Goal: Task Accomplishment & Management: Manage account settings

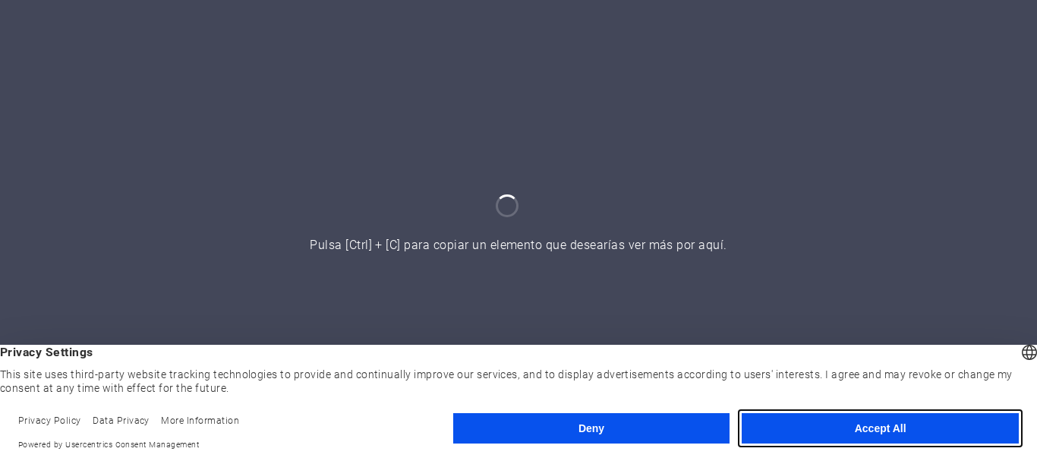
click at [822, 433] on button "Accept All" at bounding box center [880, 428] width 277 height 30
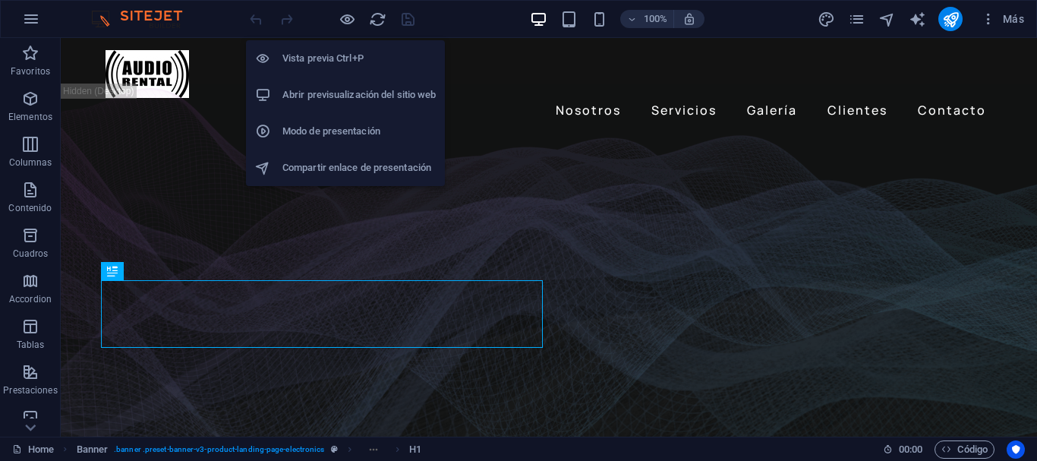
click at [356, 98] on h6 "Abrir previsualización del sitio web" at bounding box center [358, 95] width 153 height 18
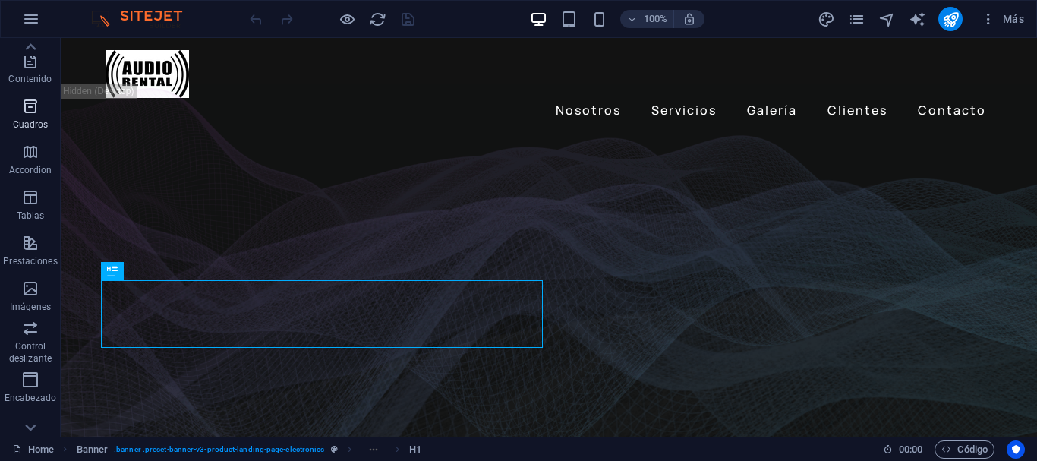
scroll to position [152, 0]
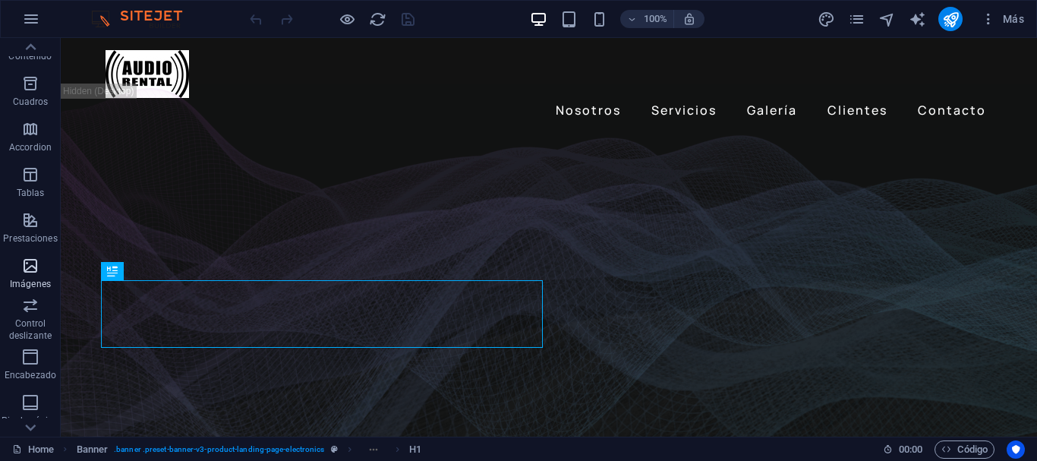
click at [30, 260] on icon "button" at bounding box center [30, 266] width 18 height 18
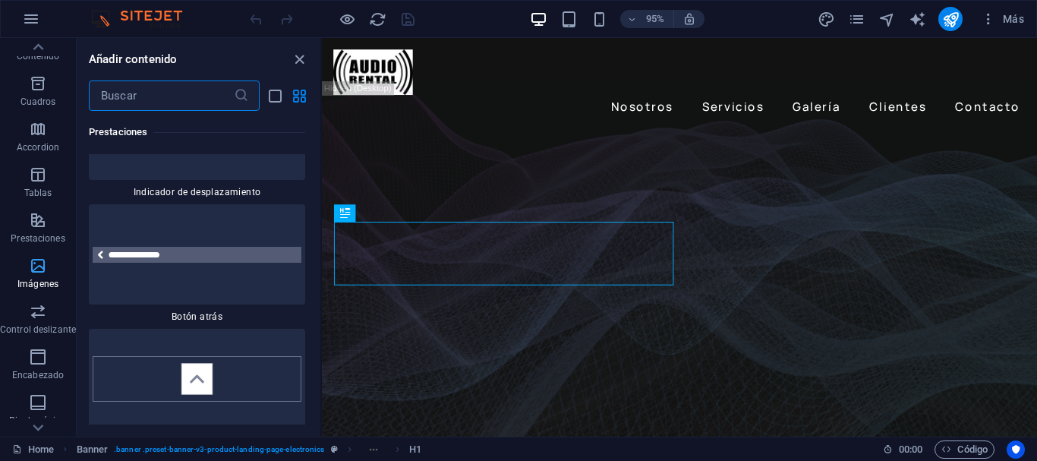
scroll to position [15085, 0]
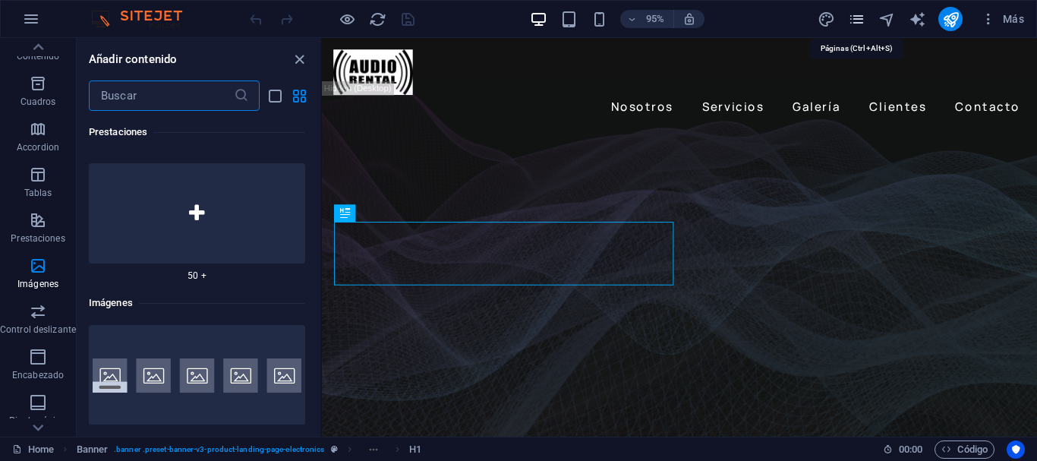
click at [856, 14] on icon "pages" at bounding box center [856, 19] width 17 height 17
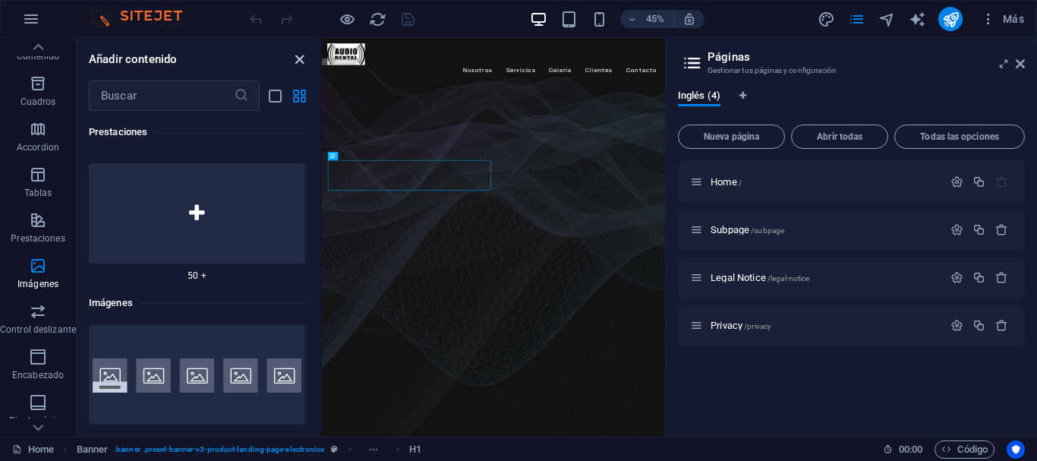
click at [295, 55] on icon "close panel" at bounding box center [299, 59] width 17 height 17
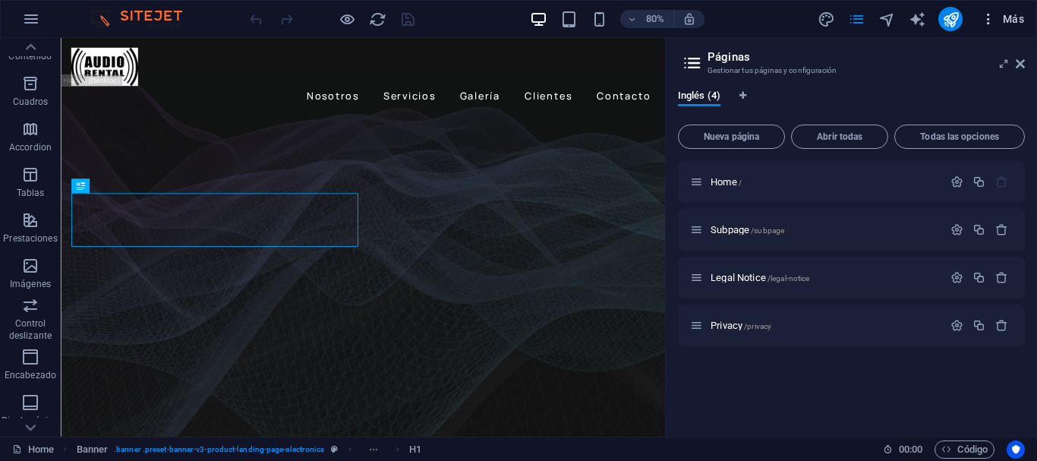
click at [999, 23] on span "Más" at bounding box center [1002, 18] width 43 height 15
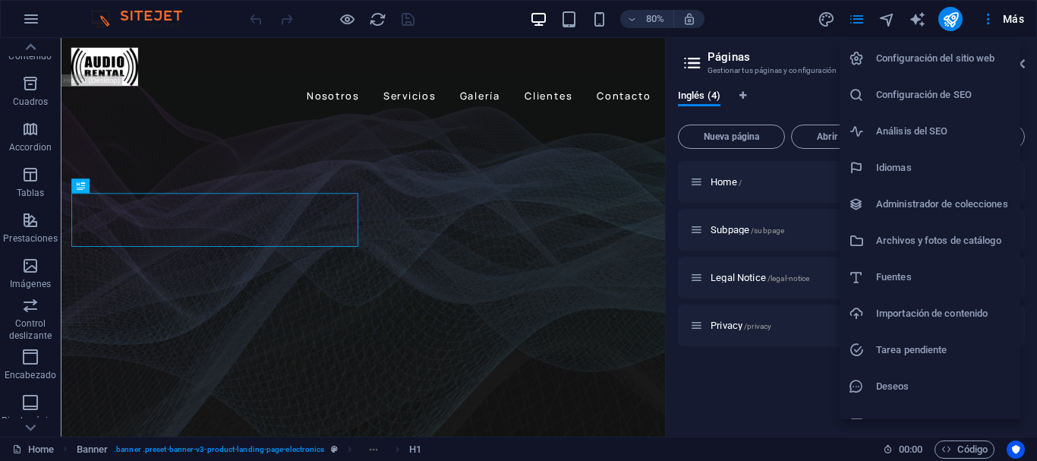
click at [923, 99] on h6 "Configuración de SEO" at bounding box center [943, 95] width 135 height 18
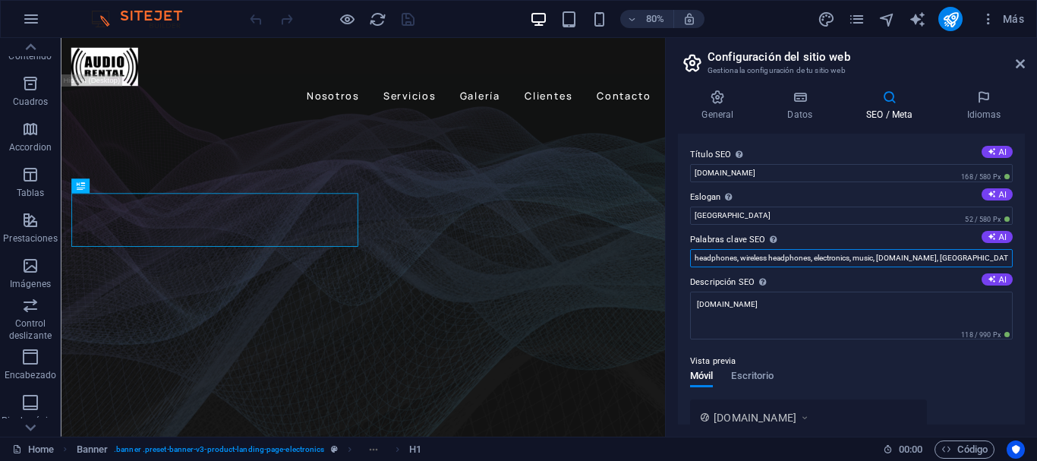
click at [817, 257] on input "headphones, wireless headphones, electronics, music, [DOMAIN_NAME], [GEOGRAPHIC…" at bounding box center [851, 258] width 323 height 18
click at [835, 259] on input "audio,iluminacion,escenario,rigging,fiestas,casamiento" at bounding box center [851, 258] width 323 height 18
click at [835, 256] on input "audio,iluminacion,escenario,rigging,fiesta,casamiento,festejo,recital,evento,ev…" at bounding box center [851, 258] width 323 height 18
click at [788, 258] on input "audio,iluminacion,escenario,rigging,fiesta,casamiento,festejo,recital,evento,ev…" at bounding box center [851, 258] width 323 height 18
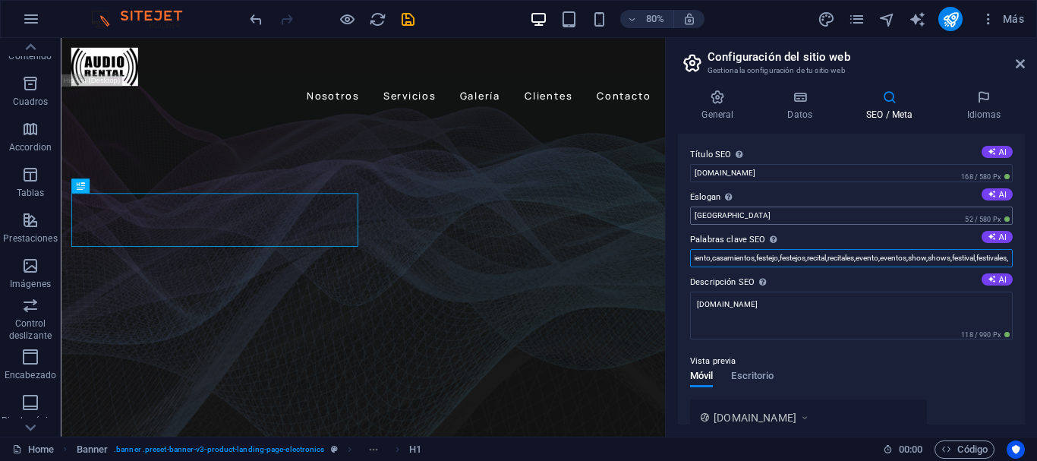
type input "audio,iluminacion,escenario,escenarios,rigging,fiesta,fiestas,casamiento,casami…"
drag, startPoint x: 742, startPoint y: 213, endPoint x: 689, endPoint y: 213, distance: 53.2
click at [689, 213] on div "Título SEO El título de tu sitio web. Elige algo que destaque en los resultados…" at bounding box center [851, 279] width 347 height 291
type input "Técnica profesional para eventos."
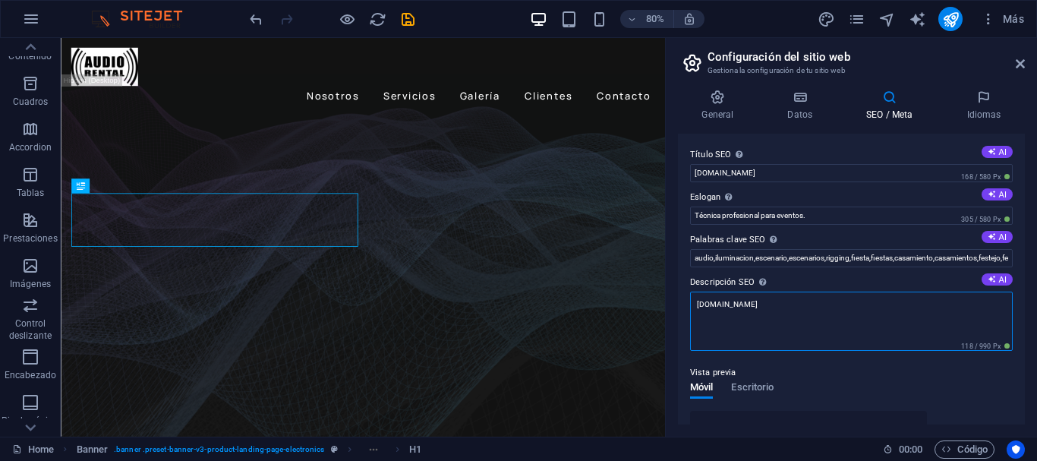
drag, startPoint x: 762, startPoint y: 307, endPoint x: 692, endPoint y: 311, distance: 70.0
click at [692, 311] on textarea "[DOMAIN_NAME]" at bounding box center [851, 321] width 323 height 59
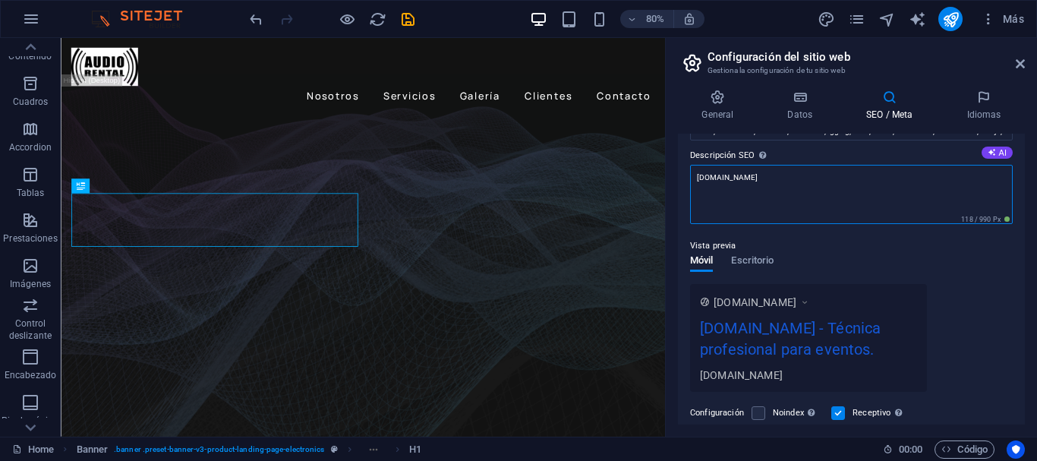
scroll to position [149, 0]
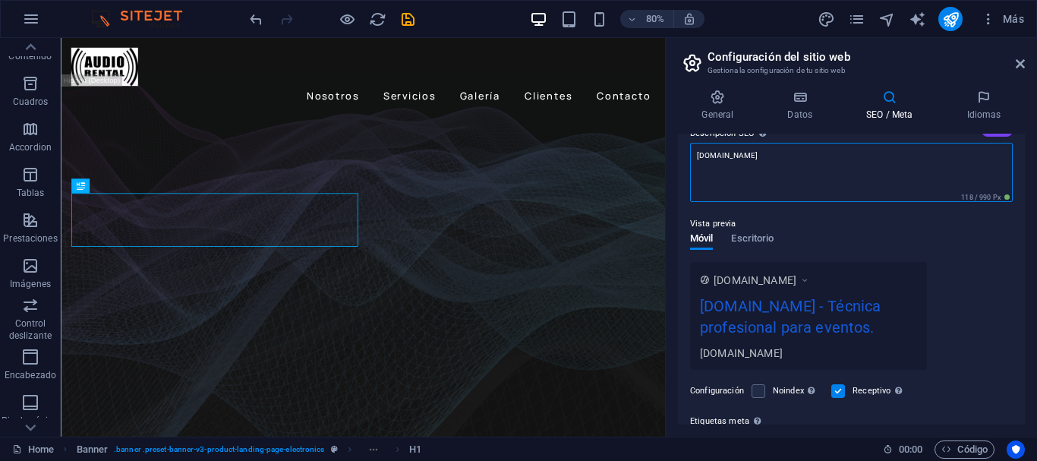
type textarea "s"
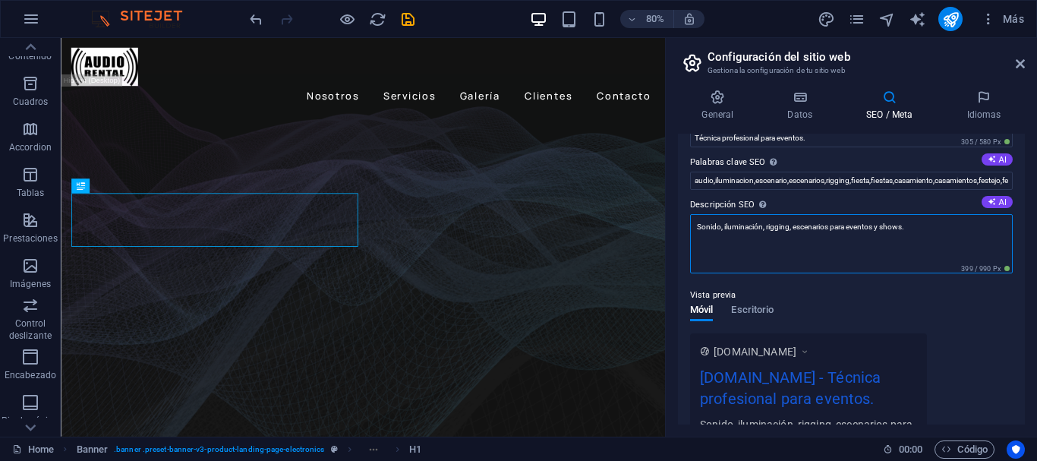
scroll to position [0, 0]
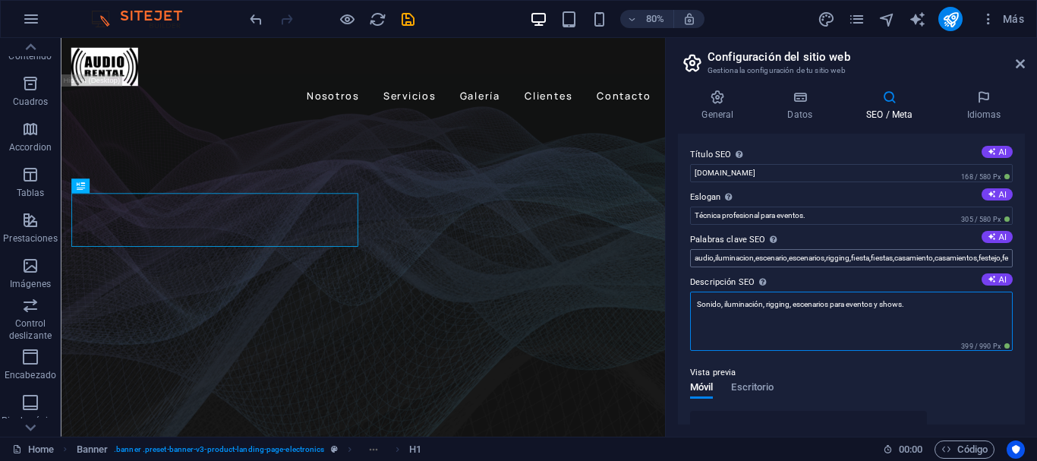
type textarea "Sonido, iluminación, rigging, escenarios para eventos y shows."
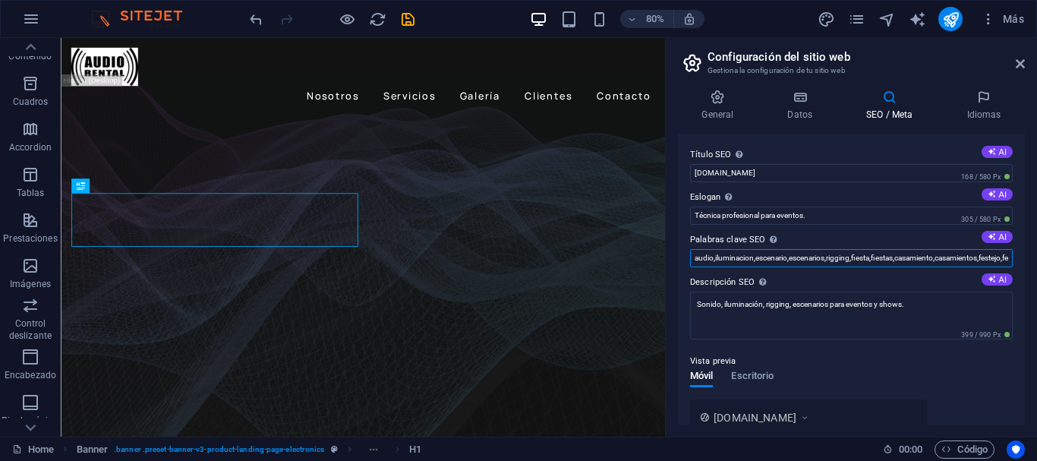
click at [755, 258] on input "audio,iluminacion,escenario,escenarios,rigging,fiesta,fiestas,casamiento,casami…" at bounding box center [851, 258] width 323 height 18
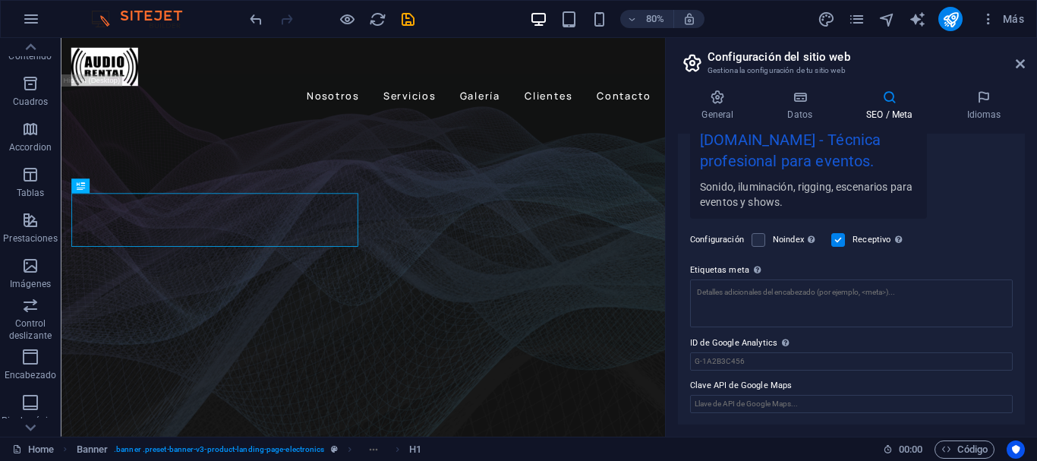
scroll to position [305, 0]
type input "audio,iluminacion,iluminación,escenario,escenarios,rigging,fiesta,fiestas,casam…"
click at [867, 317] on textarea "Etiquetas meta Introduce aquí el código HTML que se incluirá en las etiquetas d…" at bounding box center [851, 303] width 323 height 48
